Goal: Task Accomplishment & Management: Manage account settings

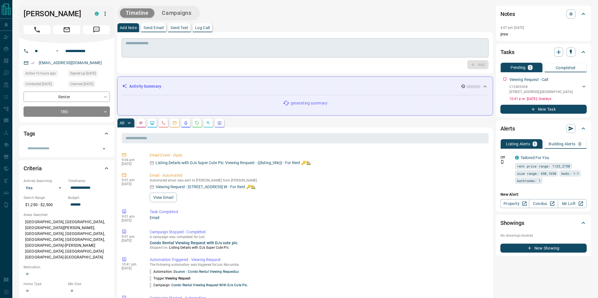
click at [166, 51] on textarea at bounding box center [305, 48] width 359 height 14
click at [583, 27] on icon "button" at bounding box center [583, 28] width 4 height 4
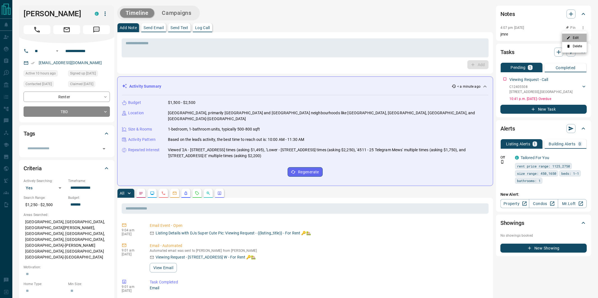
click at [579, 36] on li "Edit" at bounding box center [574, 38] width 25 height 8
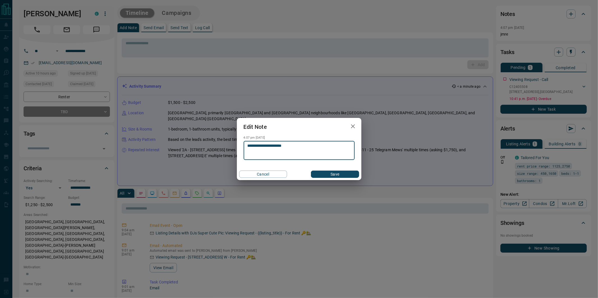
drag, startPoint x: 293, startPoint y: 148, endPoint x: 271, endPoint y: 148, distance: 22.1
click at [271, 148] on textarea "**********" at bounding box center [299, 151] width 103 height 14
type textarea "**********"
drag, startPoint x: 331, startPoint y: 174, endPoint x: 334, endPoint y: 172, distance: 3.0
click at [331, 174] on button "Save" at bounding box center [335, 174] width 48 height 7
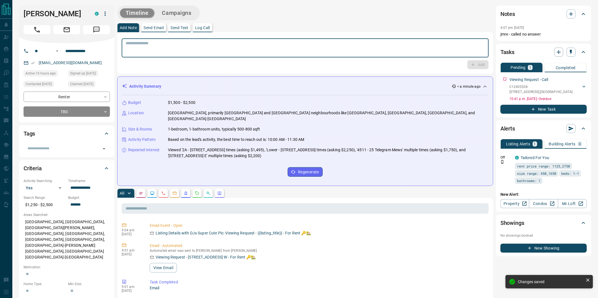
click at [178, 50] on textarea at bounding box center [305, 48] width 359 height 14
type textarea "*"
type textarea "**********"
click at [481, 64] on button "Add" at bounding box center [477, 64] width 21 height 9
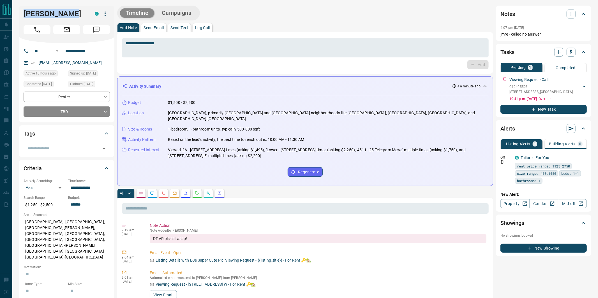
drag, startPoint x: 54, startPoint y: 14, endPoint x: 21, endPoint y: 13, distance: 33.1
click at [21, 13] on div "Loic Murumba C" at bounding box center [66, 25] width 95 height 38
copy h1 "[PERSON_NAME]"
click at [107, 14] on icon "button" at bounding box center [105, 13] width 7 height 7
drag, startPoint x: 328, startPoint y: 10, endPoint x: 334, endPoint y: 37, distance: 26.9
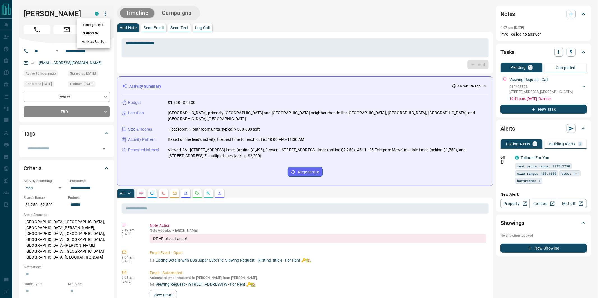
click at [328, 11] on div at bounding box center [299, 149] width 598 height 298
drag, startPoint x: 63, startPoint y: 14, endPoint x: 21, endPoint y: 13, distance: 41.8
click at [21, 13] on div "Loic Murumba C" at bounding box center [66, 25] width 95 height 38
copy h1 "[PERSON_NAME]"
click at [104, 13] on icon "button" at bounding box center [105, 13] width 7 height 7
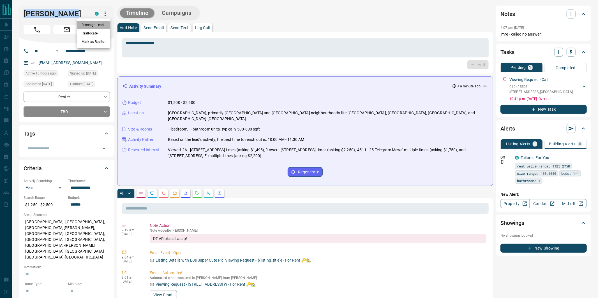
click at [96, 23] on li "Reassign Lead" at bounding box center [93, 25] width 33 height 8
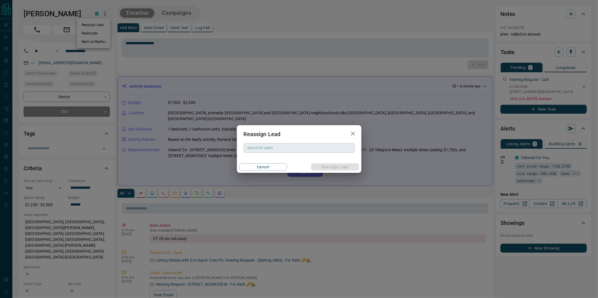
click at [256, 151] on input "Search for agent" at bounding box center [298, 148] width 107 height 6
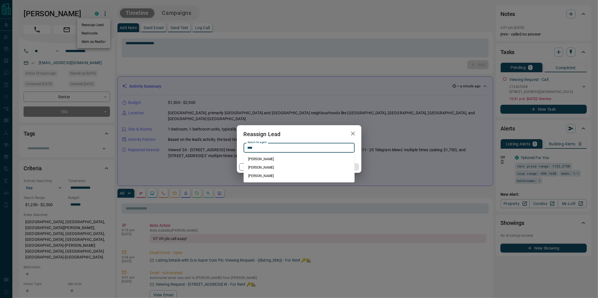
drag, startPoint x: 263, startPoint y: 158, endPoint x: 282, endPoint y: 164, distance: 19.4
click at [264, 158] on li "[PERSON_NAME]" at bounding box center [299, 159] width 111 height 8
type input "**********"
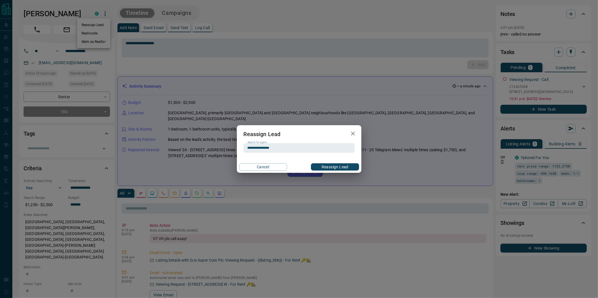
click at [338, 169] on button "Reassign Lead" at bounding box center [335, 166] width 48 height 7
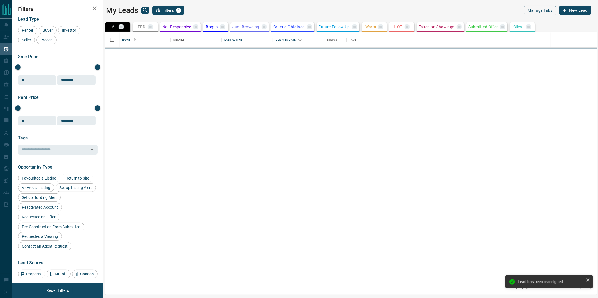
scroll to position [248, 492]
